Goal: Transaction & Acquisition: Purchase product/service

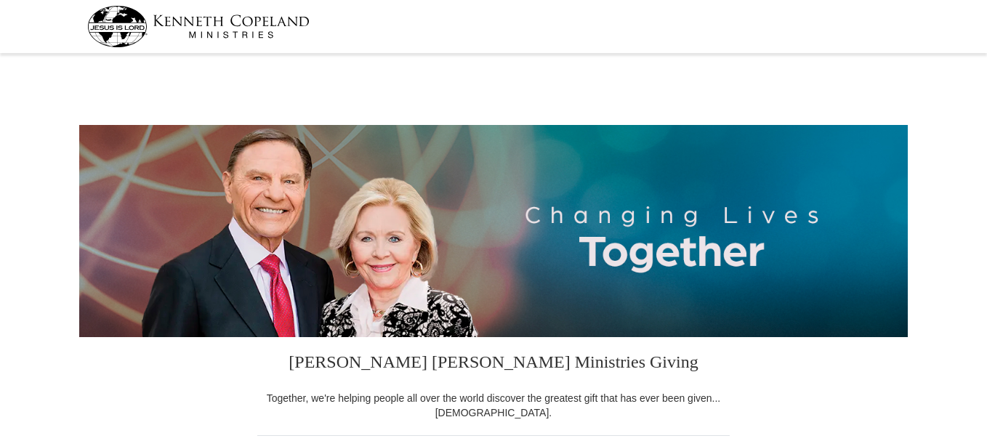
select select "MI"
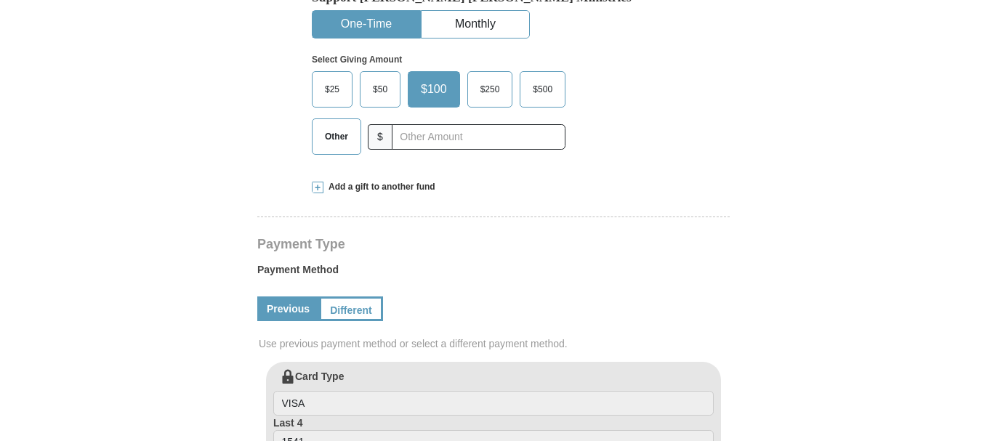
scroll to position [482, 0]
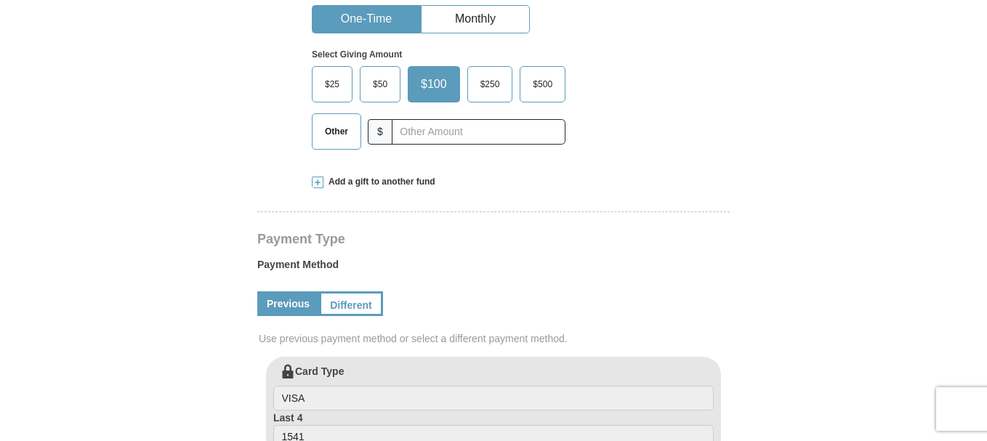
click at [333, 135] on span "Other" at bounding box center [337, 132] width 38 height 22
click at [0, 0] on input "Other" at bounding box center [0, 0] width 0 height 0
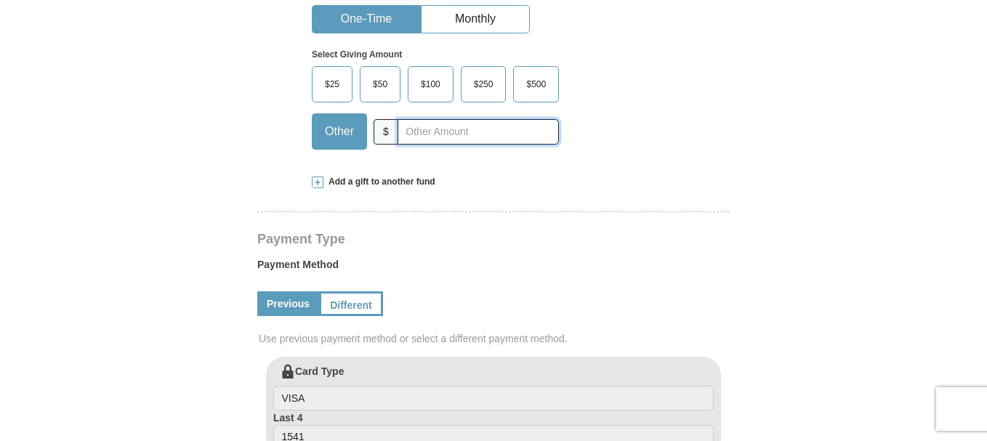
click at [451, 137] on input "text" at bounding box center [477, 131] width 161 height 25
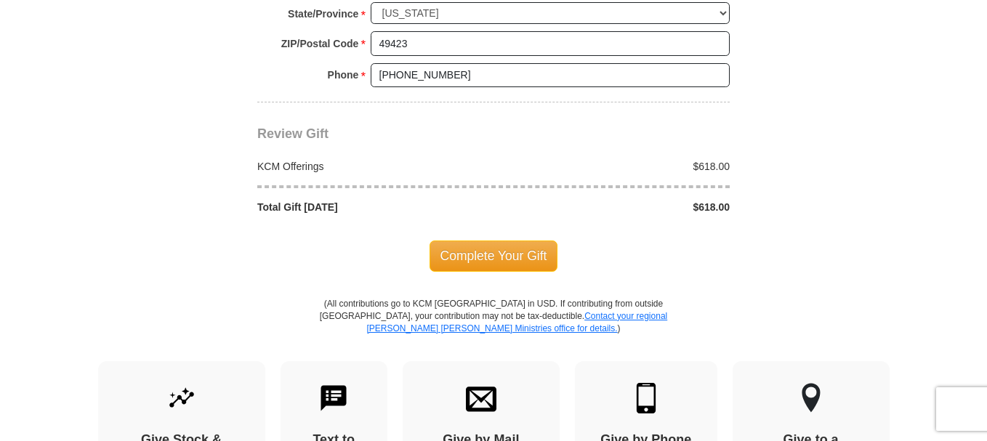
scroll to position [1267, 0]
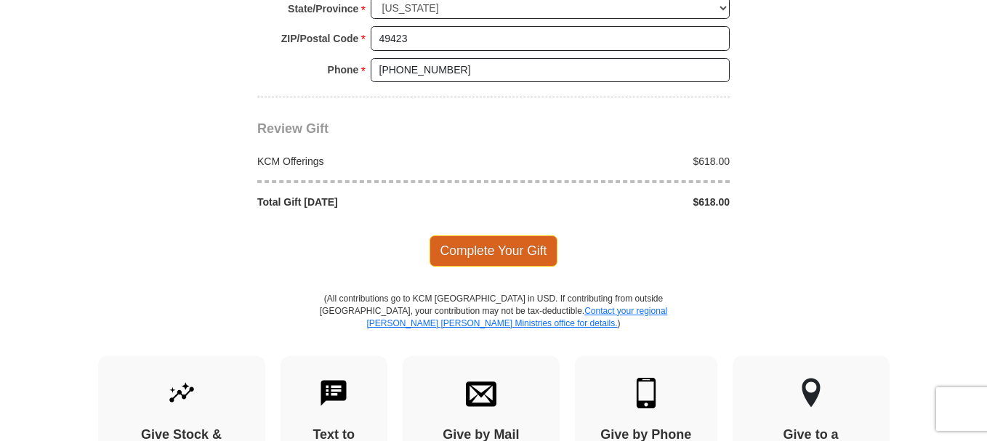
type input "618.00"
click at [492, 253] on span "Complete Your Gift" at bounding box center [493, 250] width 129 height 31
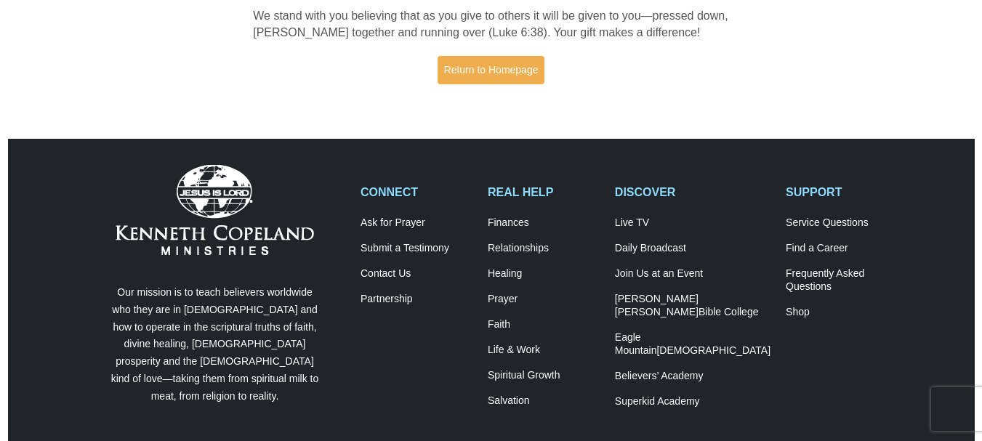
scroll to position [360, 0]
